Goal: Task Accomplishment & Management: Use online tool/utility

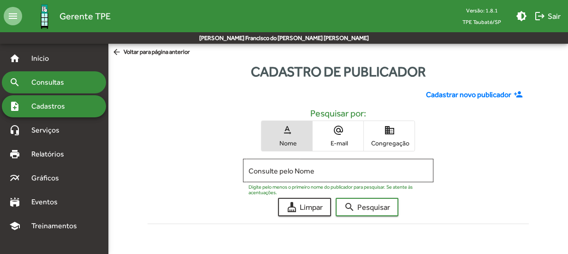
click at [41, 81] on span "Consultas" at bounding box center [51, 82] width 50 height 11
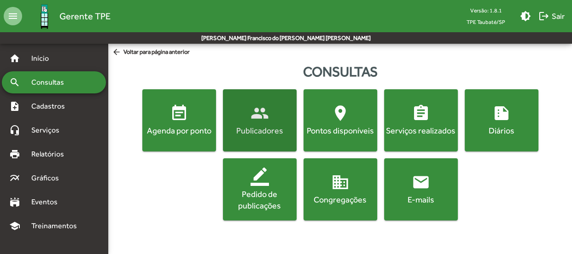
click at [259, 125] on div "Publicadores" at bounding box center [260, 131] width 70 height 12
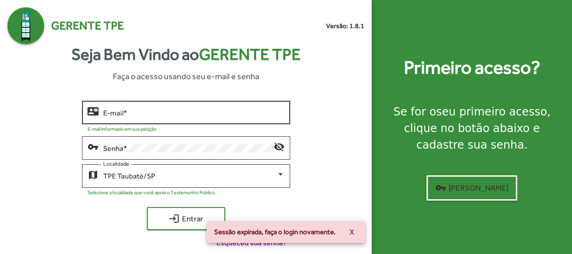
click at [167, 113] on input "E-mail *" at bounding box center [194, 113] width 182 height 8
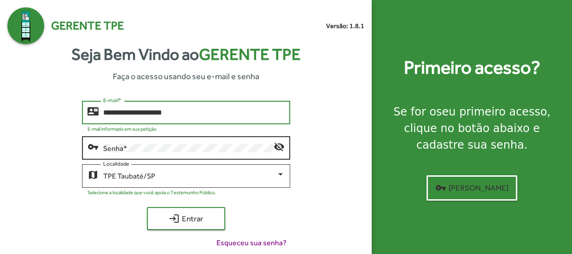
type input "**********"
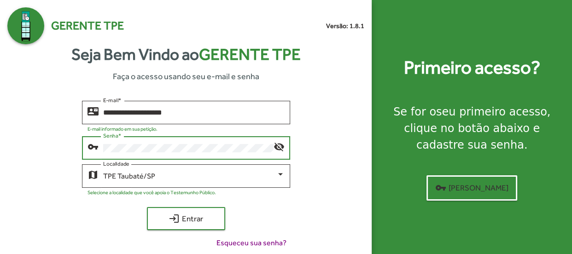
click at [147, 207] on button "login Entrar" at bounding box center [186, 218] width 78 height 23
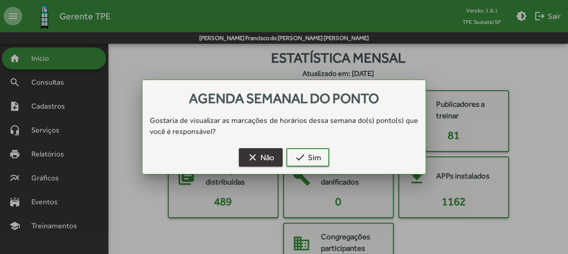
click at [255, 160] on mat-icon "clear" at bounding box center [252, 157] width 11 height 11
